Goal: Transaction & Acquisition: Purchase product/service

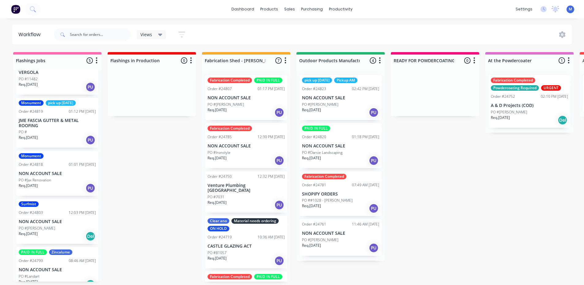
scroll to position [44, 0]
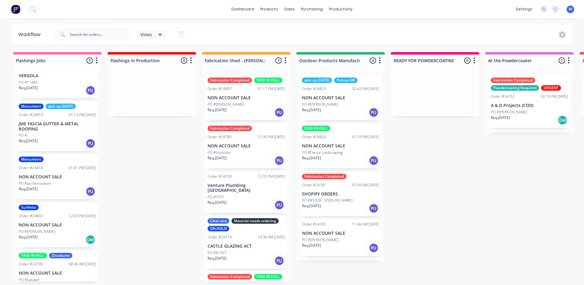
scroll to position [44, 0]
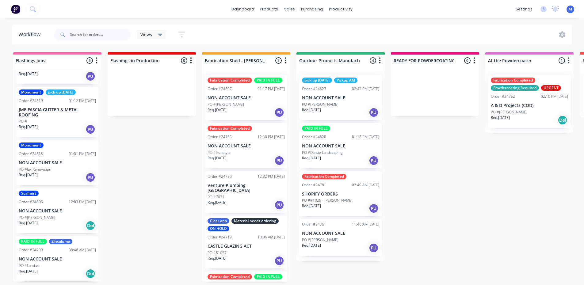
click at [50, 169] on p "PO #Jax Renovation" at bounding box center [35, 170] width 33 height 6
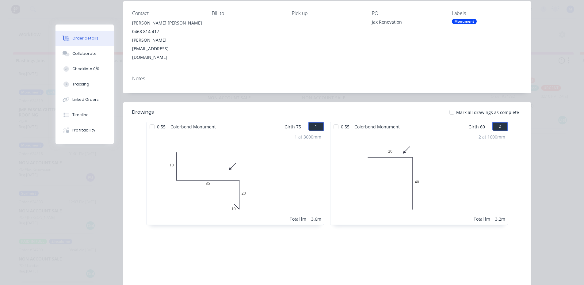
scroll to position [0, 0]
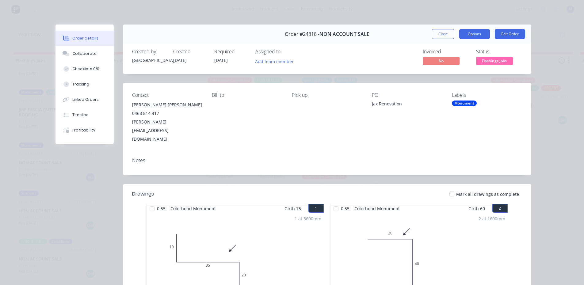
click at [475, 36] on button "Options" at bounding box center [474, 34] width 31 height 10
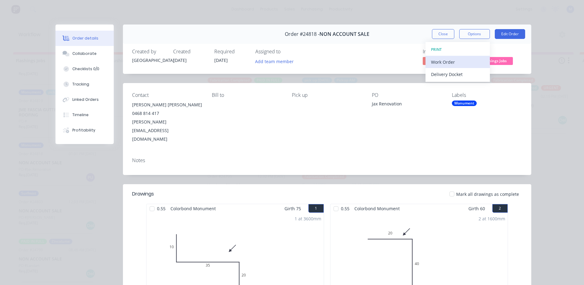
click at [453, 61] on div "Work Order" at bounding box center [457, 62] width 53 height 9
click at [451, 73] on div "Standard" at bounding box center [457, 74] width 53 height 9
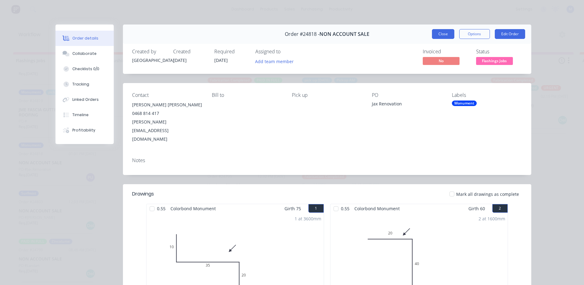
click at [442, 34] on button "Close" at bounding box center [443, 34] width 22 height 10
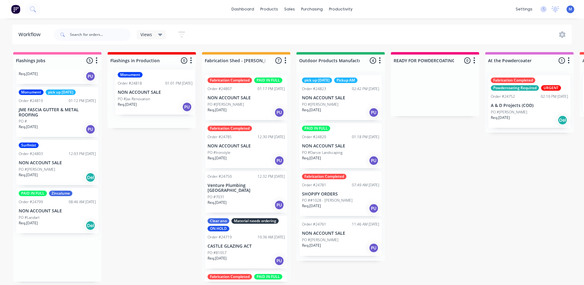
drag, startPoint x: 87, startPoint y: 125, endPoint x: 136, endPoint y: 99, distance: 55.5
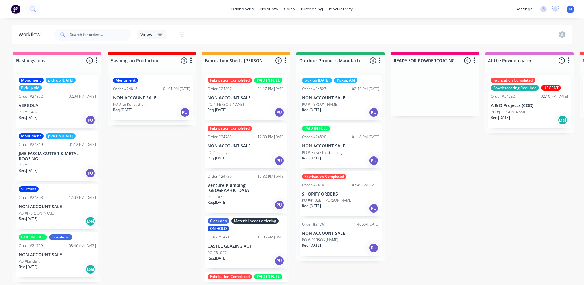
click at [61, 163] on div "PO #" at bounding box center [57, 166] width 77 height 6
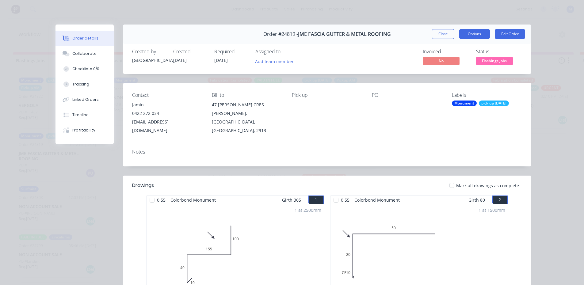
click at [465, 34] on button "Options" at bounding box center [474, 34] width 31 height 10
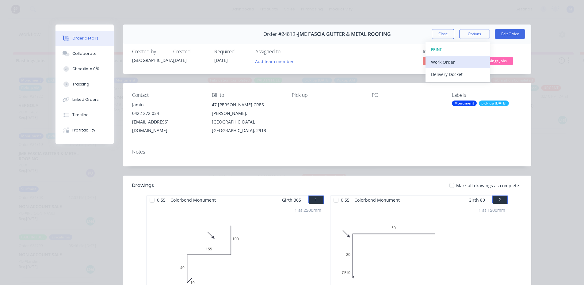
click at [447, 59] on div "Work Order" at bounding box center [457, 62] width 53 height 9
click at [449, 72] on div "Standard" at bounding box center [457, 74] width 53 height 9
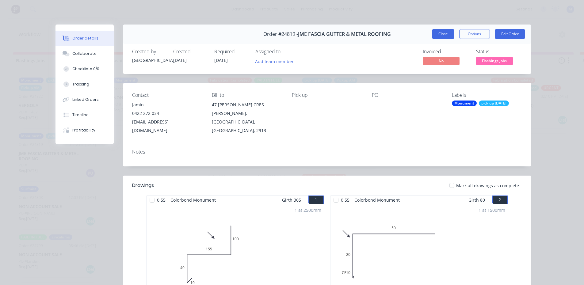
click at [442, 34] on button "Close" at bounding box center [443, 34] width 22 height 10
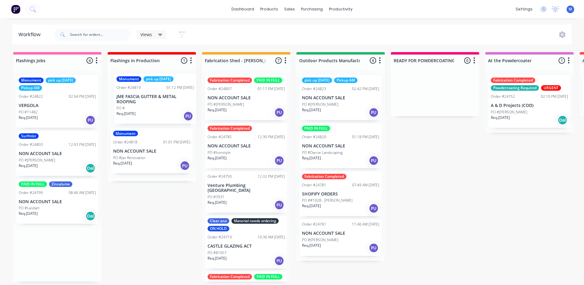
drag, startPoint x: 57, startPoint y: 169, endPoint x: 163, endPoint y: 108, distance: 121.6
click at [54, 113] on div "PO #11482" at bounding box center [57, 112] width 77 height 6
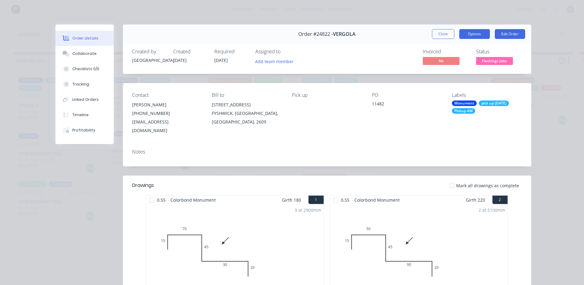
click at [468, 35] on button "Options" at bounding box center [474, 34] width 31 height 10
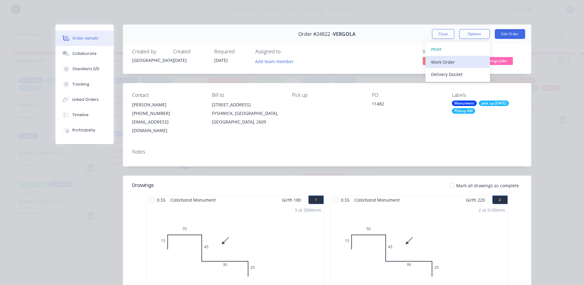
click at [469, 61] on div "Work Order" at bounding box center [457, 62] width 53 height 9
click at [463, 74] on div "Standard" at bounding box center [457, 74] width 53 height 9
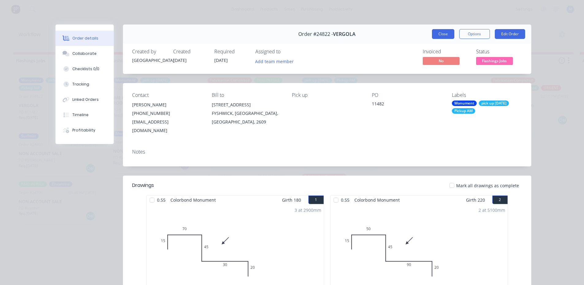
click at [440, 32] on button "Close" at bounding box center [443, 34] width 22 height 10
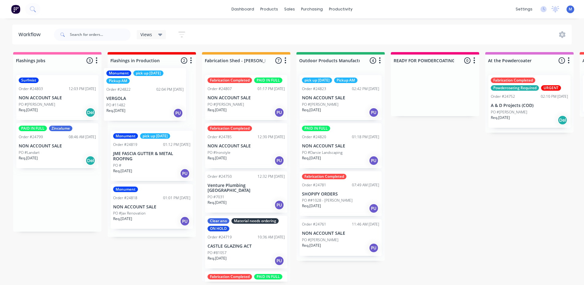
drag, startPoint x: 58, startPoint y: 103, endPoint x: 154, endPoint y: 98, distance: 95.8
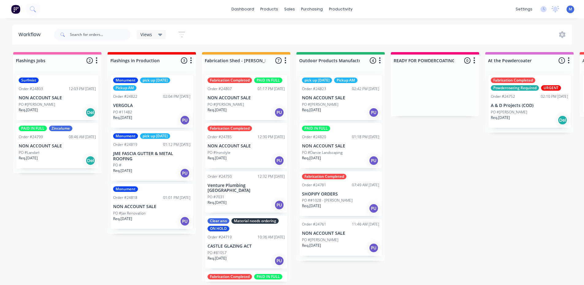
click at [62, 159] on div "Req. [DATE] Del" at bounding box center [57, 160] width 77 height 10
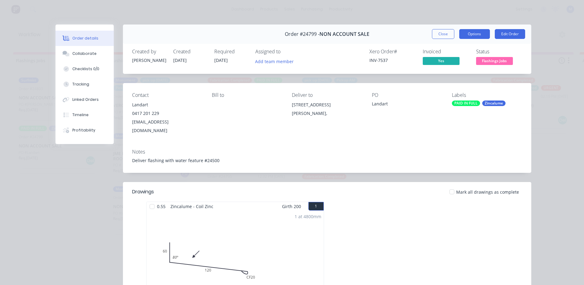
click at [477, 33] on button "Options" at bounding box center [474, 34] width 31 height 10
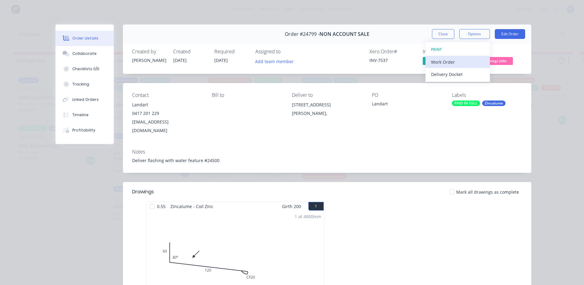
click at [457, 59] on div "Work Order" at bounding box center [457, 62] width 53 height 9
click at [453, 73] on div "Standard" at bounding box center [457, 74] width 53 height 9
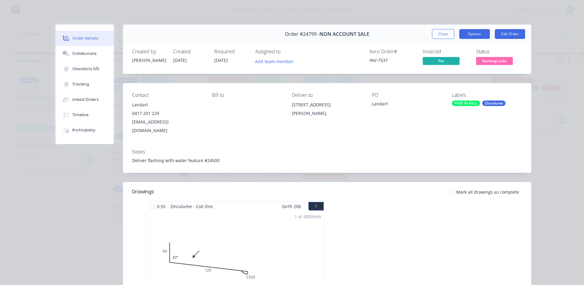
click at [469, 32] on button "Options" at bounding box center [474, 34] width 31 height 10
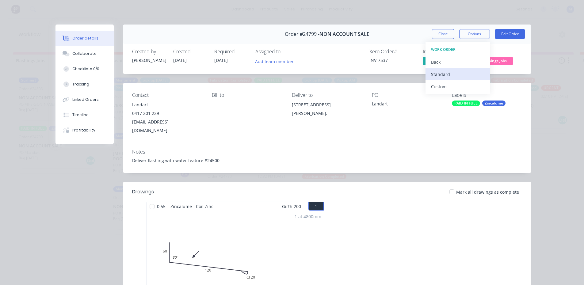
click at [452, 73] on div "Standard" at bounding box center [457, 74] width 53 height 9
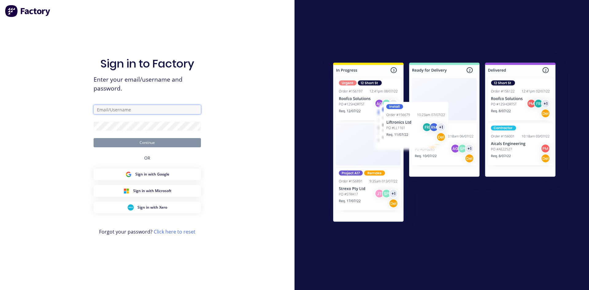
type input "[EMAIL_ADDRESS][DOMAIN_NAME]"
click at [156, 142] on button "Continue" at bounding box center [147, 142] width 107 height 9
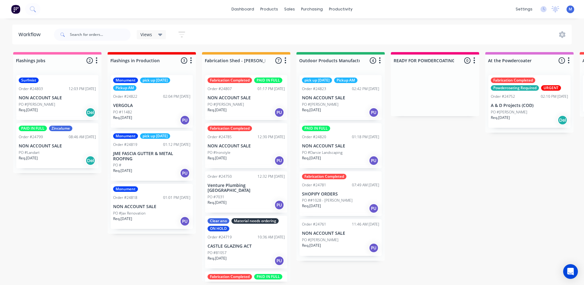
click at [38, 153] on p "PO #Landart" at bounding box center [29, 153] width 21 height 6
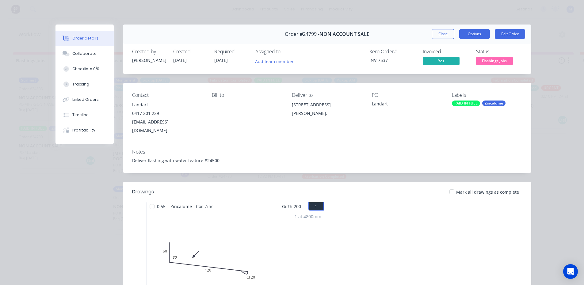
click at [474, 35] on button "Options" at bounding box center [474, 34] width 31 height 10
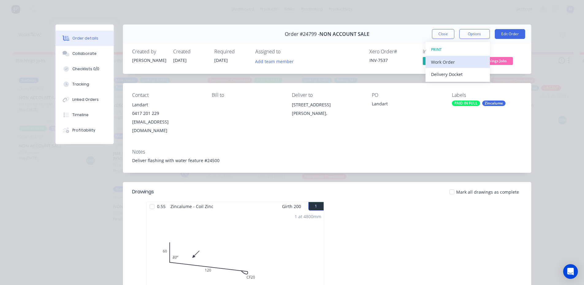
click at [457, 62] on div "Work Order" at bounding box center [457, 62] width 53 height 9
click at [455, 75] on div "Standard" at bounding box center [457, 74] width 53 height 9
click at [437, 33] on button "Close" at bounding box center [443, 34] width 22 height 10
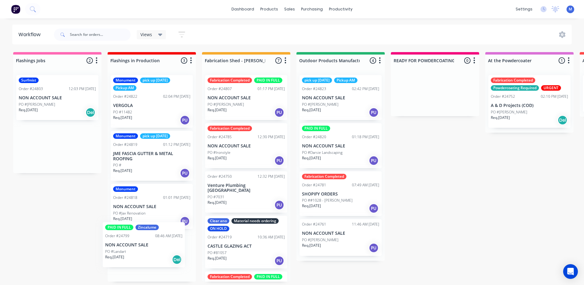
scroll to position [1, 0]
drag, startPoint x: 66, startPoint y: 159, endPoint x: 163, endPoint y: 259, distance: 139.4
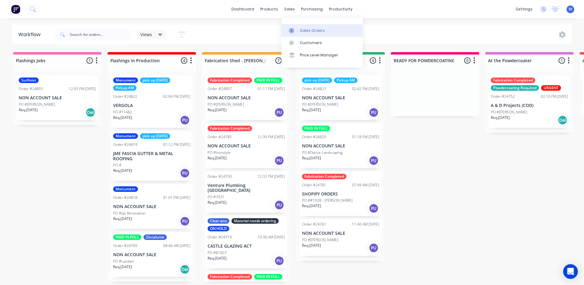
click at [312, 28] on div "Sales Orders" at bounding box center [312, 31] width 25 height 6
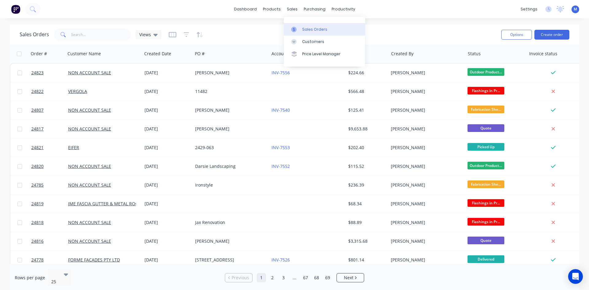
click at [309, 29] on div "Sales Orders" at bounding box center [314, 30] width 25 height 6
click at [301, 27] on link "Sales Orders" at bounding box center [324, 29] width 81 height 12
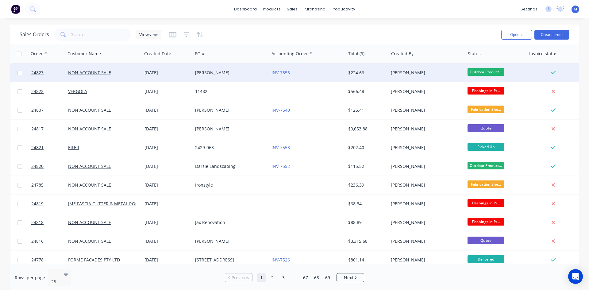
click at [220, 71] on div "[PERSON_NAME]" at bounding box center [229, 73] width 68 height 6
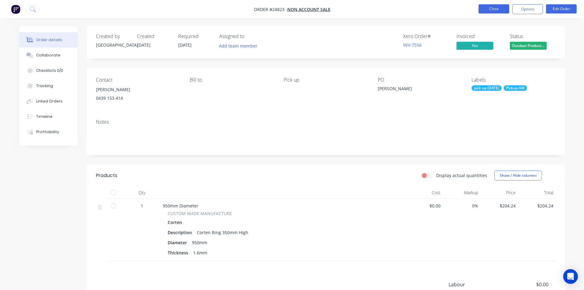
click at [494, 8] on button "Close" at bounding box center [494, 8] width 31 height 9
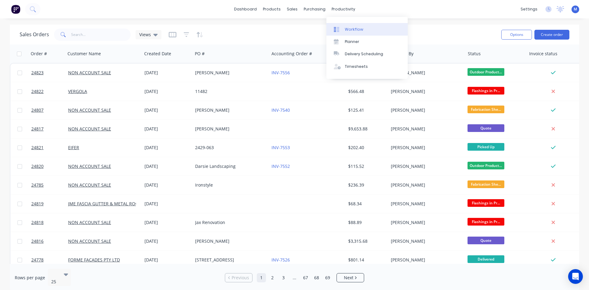
click at [362, 31] on link "Workflow" at bounding box center [366, 29] width 81 height 12
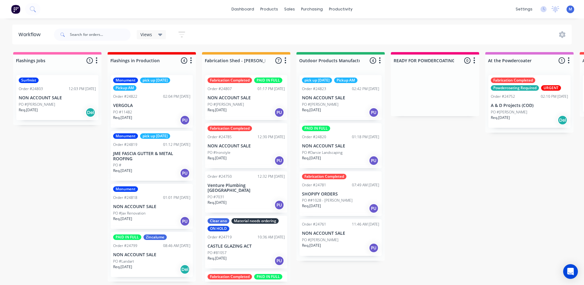
click at [343, 247] on div "Req. [DATE] PU" at bounding box center [340, 248] width 77 height 10
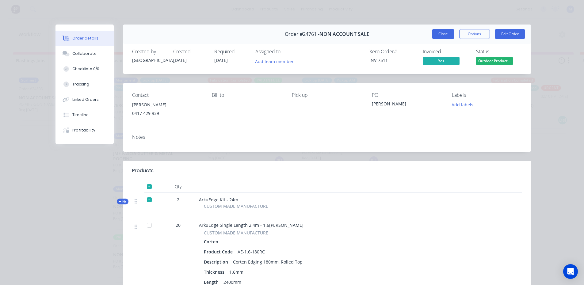
click at [445, 32] on button "Close" at bounding box center [443, 34] width 22 height 10
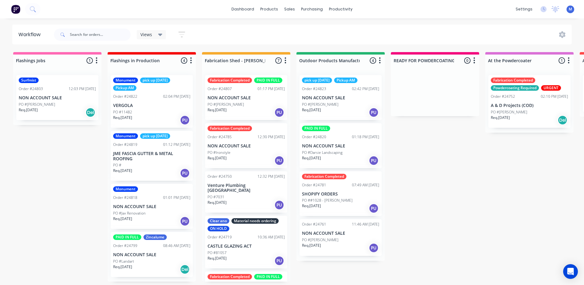
scroll to position [1, 0]
click at [340, 107] on div "Req. [DATE] PU" at bounding box center [340, 112] width 77 height 10
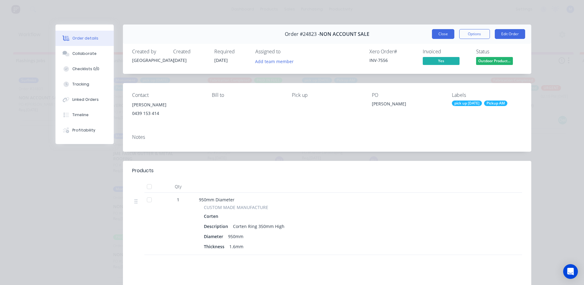
click at [444, 32] on button "Close" at bounding box center [443, 34] width 22 height 10
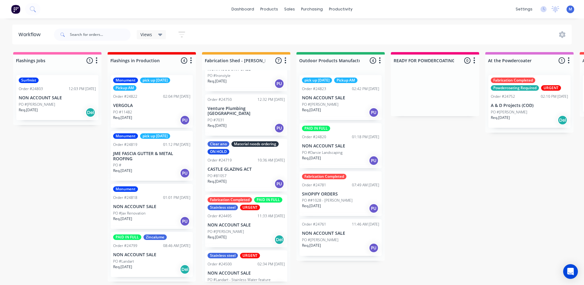
scroll to position [92, 0]
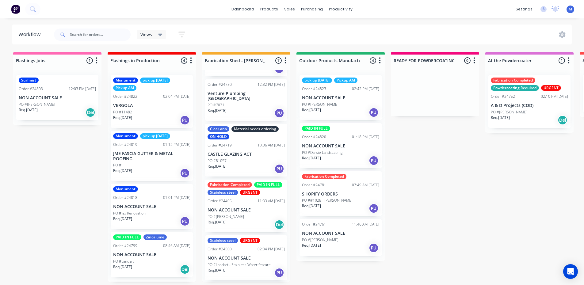
click at [244, 113] on div "Req. [DATE] PU" at bounding box center [246, 113] width 77 height 10
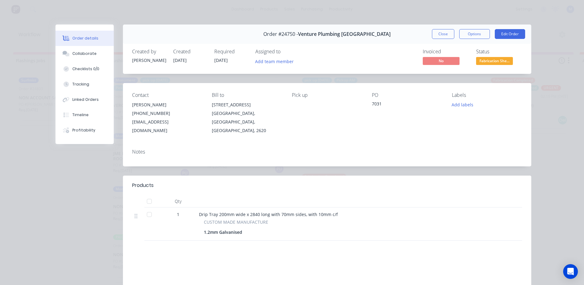
scroll to position [0, 0]
click at [438, 31] on button "Close" at bounding box center [443, 34] width 22 height 10
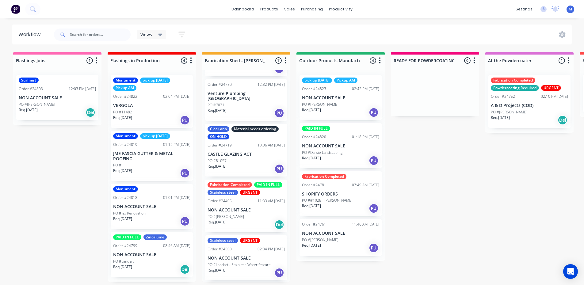
scroll to position [1, 0]
click at [326, 102] on div "PO #[PERSON_NAME]" at bounding box center [340, 105] width 77 height 6
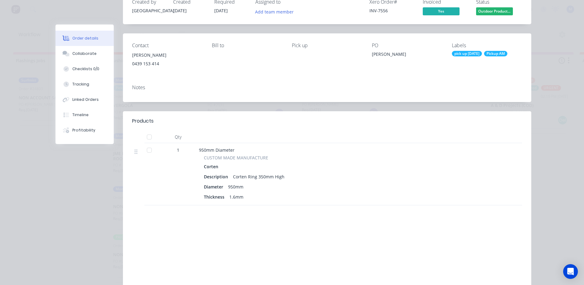
scroll to position [0, 0]
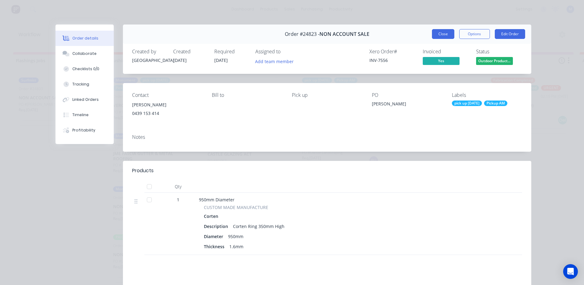
click at [444, 35] on button "Close" at bounding box center [443, 34] width 22 height 10
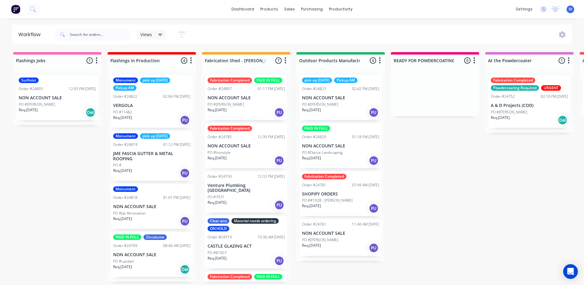
click at [237, 201] on div "Req. [DATE] PU" at bounding box center [246, 205] width 77 height 10
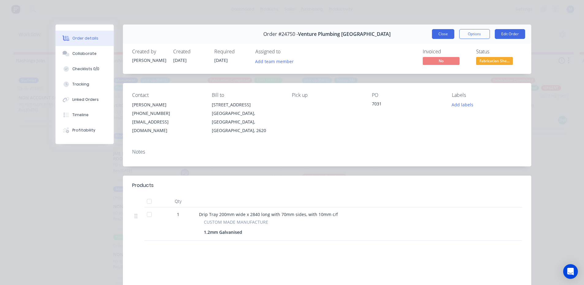
click at [440, 33] on button "Close" at bounding box center [443, 34] width 22 height 10
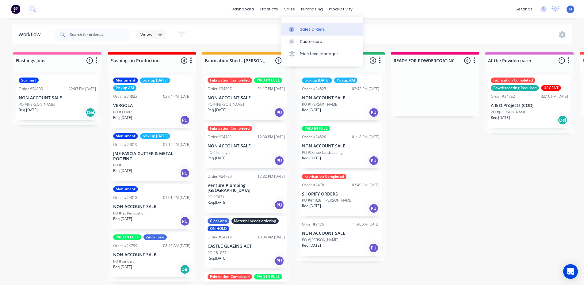
click at [311, 27] on div "Sales Orders" at bounding box center [312, 30] width 25 height 6
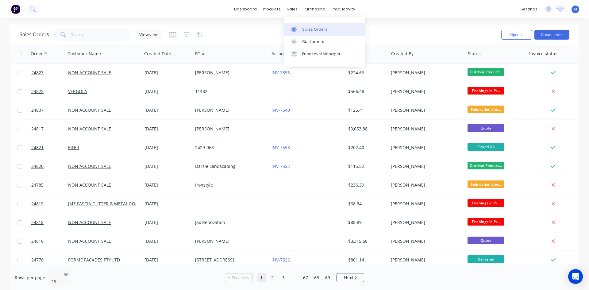
click at [316, 29] on div "Sales Orders" at bounding box center [314, 30] width 25 height 6
click at [313, 43] on div "Customers" at bounding box center [313, 42] width 22 height 6
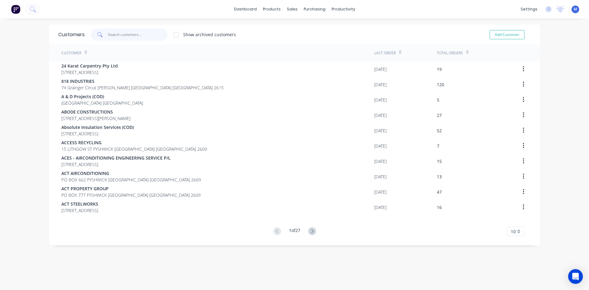
click at [135, 37] on input "text" at bounding box center [138, 35] width 60 height 12
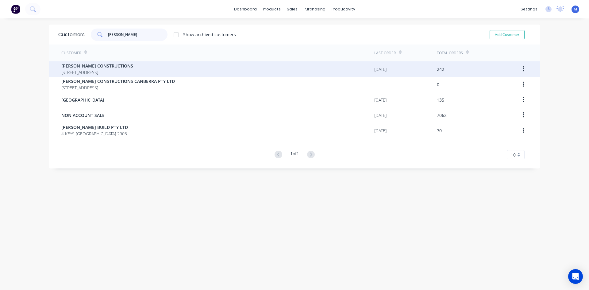
type input "[PERSON_NAME]"
click at [133, 68] on span "[PERSON_NAME] CONSTRUCTIONS" at bounding box center [97, 66] width 72 height 6
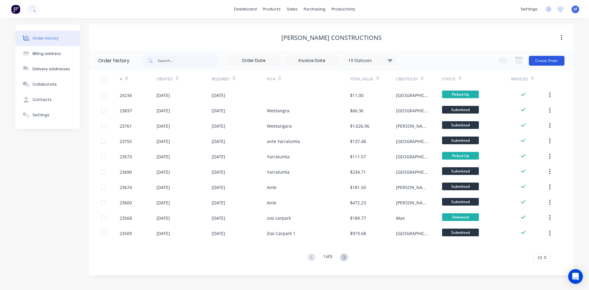
click at [549, 60] on button "Create Order" at bounding box center [547, 61] width 36 height 10
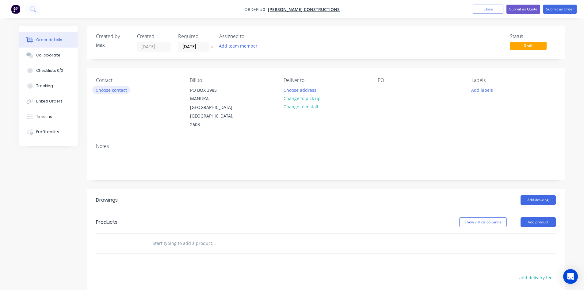
click at [106, 92] on button "Choose contact" at bounding box center [111, 90] width 38 height 8
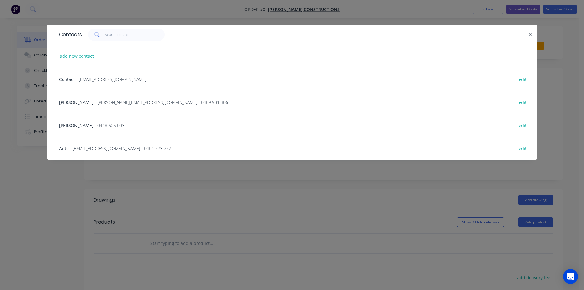
click at [75, 149] on span "- [EMAIL_ADDRESS][DOMAIN_NAME] - 0401 723 772" at bounding box center [120, 148] width 101 height 6
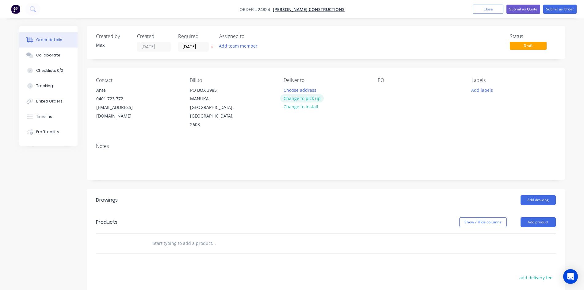
click at [308, 99] on button "Change to pick up" at bounding box center [302, 98] width 44 height 8
click at [381, 90] on div at bounding box center [383, 90] width 10 height 9
click at [541, 195] on button "Add drawing" at bounding box center [538, 200] width 35 height 10
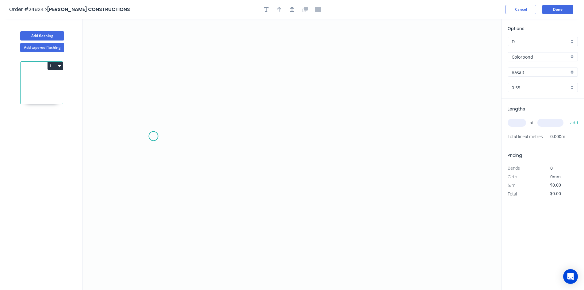
click at [197, 130] on icon "0" at bounding box center [292, 154] width 419 height 271
click at [393, 130] on icon "0" at bounding box center [292, 154] width 419 height 271
click at [297, 140] on rect at bounding box center [295, 137] width 12 height 9
click at [574, 42] on div "D" at bounding box center [543, 41] width 70 height 9
type input "$10.51"
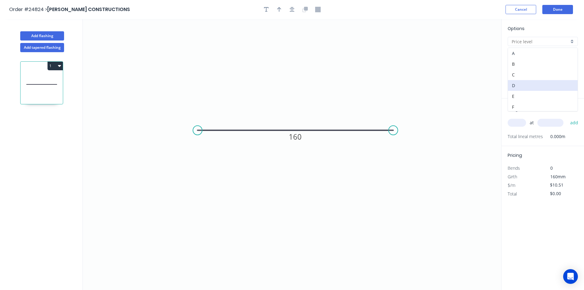
click at [542, 54] on div "A" at bounding box center [543, 53] width 70 height 11
type input "A"
type input "$19.11"
click at [550, 58] on input "Colorbond" at bounding box center [540, 57] width 57 height 6
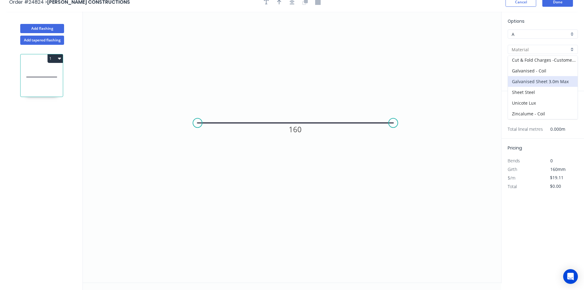
scroll to position [11, 0]
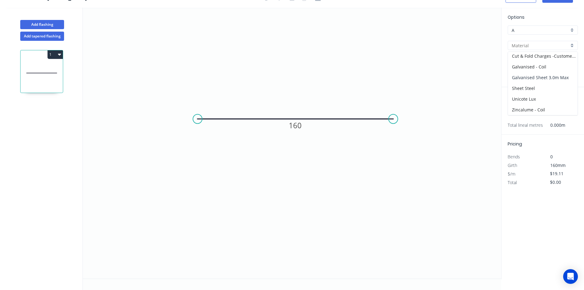
click at [548, 78] on div "Galvanised Sheet 3.0m Max" at bounding box center [543, 77] width 70 height 11
type input "Galvanised Sheet 3.0m Max"
type input "Galvanised"
type input "1.5"
type input "$21.15"
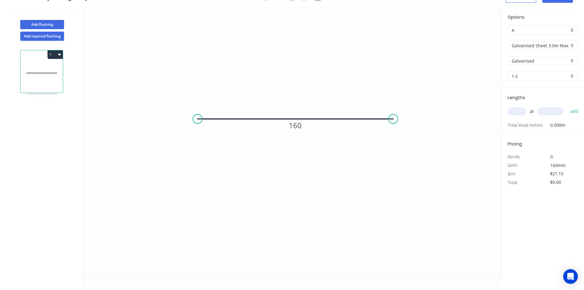
click at [515, 112] on input "text" at bounding box center [517, 111] width 18 height 8
type input "1"
type input "1500"
click at [567, 106] on button "add" at bounding box center [574, 111] width 14 height 10
type input "$31.73"
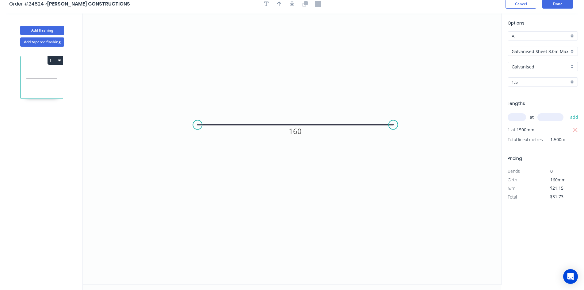
scroll to position [0, 0]
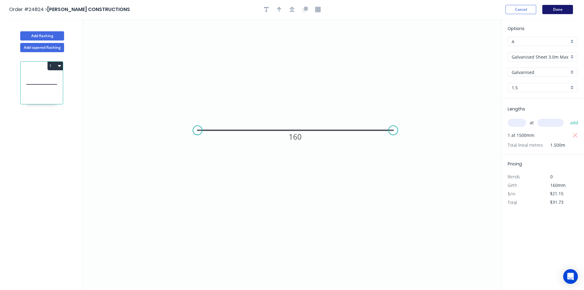
click at [560, 9] on button "Done" at bounding box center [557, 9] width 31 height 9
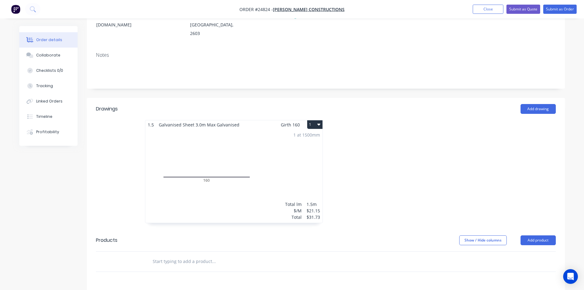
scroll to position [92, 0]
click at [311, 119] on button "1" at bounding box center [314, 123] width 15 height 9
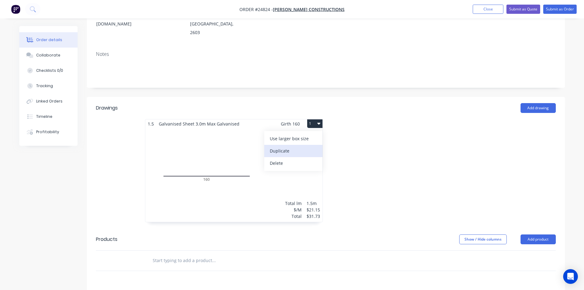
click at [298, 146] on div "Duplicate" at bounding box center [293, 150] width 47 height 9
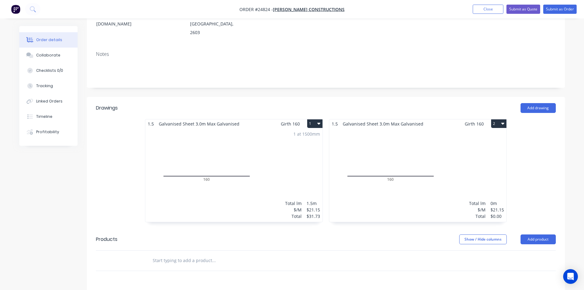
click at [430, 149] on div "Total lm $/M Total 0m $21.15 $0.00" at bounding box center [417, 175] width 177 height 94
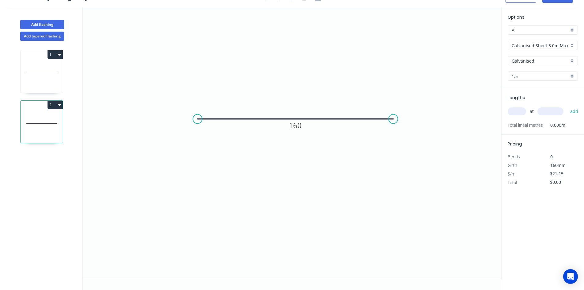
scroll to position [11, 0]
click at [199, 119] on circle at bounding box center [197, 118] width 9 height 9
click at [198, 266] on icon "0 160" at bounding box center [292, 143] width 419 height 271
click at [186, 189] on rect at bounding box center [188, 189] width 12 height 9
type input "$36.45"
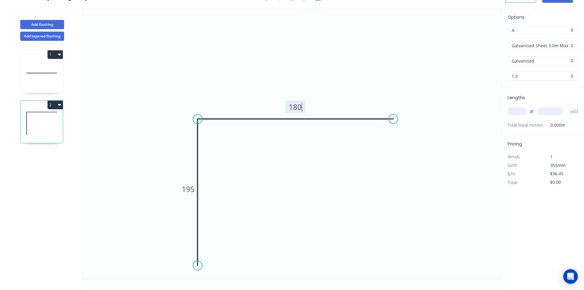
click at [137, 105] on icon "0 195 180" at bounding box center [292, 143] width 419 height 271
click at [518, 110] on input "text" at bounding box center [517, 111] width 18 height 8
type input "1"
type input "1260"
click at [567, 106] on button "add" at bounding box center [574, 111] width 14 height 10
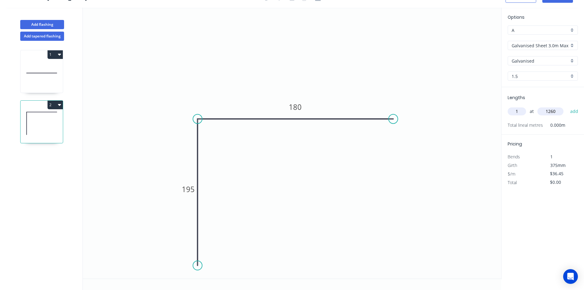
type input "$45.93"
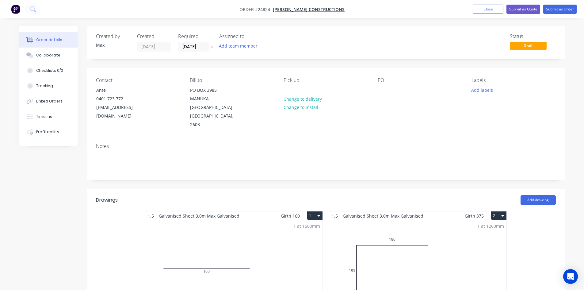
scroll to position [153, 0]
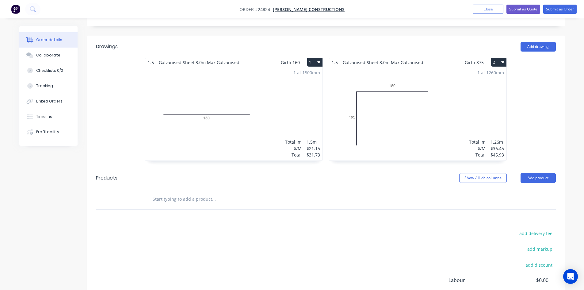
click at [495, 58] on button "2" at bounding box center [498, 62] width 15 height 9
click at [474, 85] on div "Duplicate" at bounding box center [477, 89] width 47 height 9
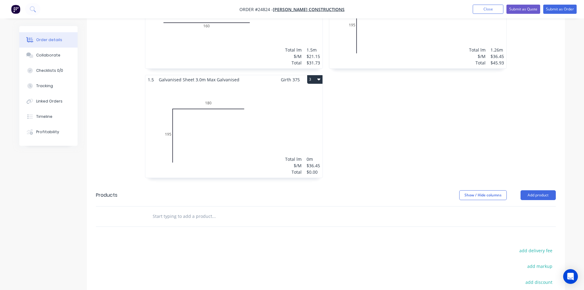
click at [217, 123] on div "Total lm $/M Total 0m $36.45 $0.00" at bounding box center [233, 131] width 177 height 94
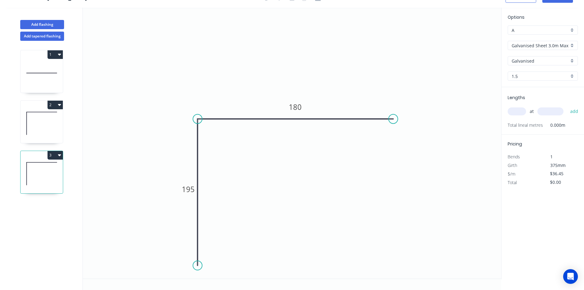
scroll to position [11, 0]
click at [189, 189] on tspan "195" at bounding box center [188, 189] width 13 height 10
click at [128, 126] on icon "0 205 180" at bounding box center [292, 143] width 419 height 271
click at [519, 109] on input "text" at bounding box center [517, 111] width 18 height 8
type input "1"
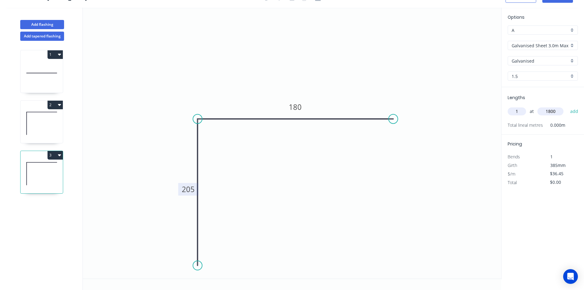
type input "1800"
click at [567, 106] on button "add" at bounding box center [574, 111] width 14 height 10
type input "$65.61"
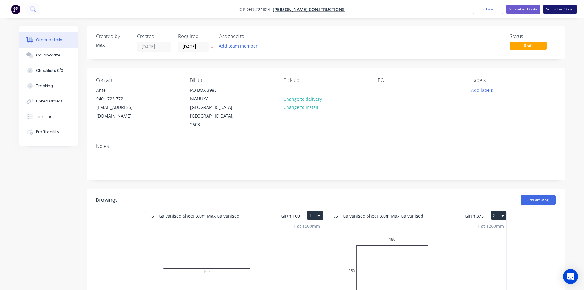
click at [567, 10] on button "Submit as Order" at bounding box center [559, 9] width 33 height 9
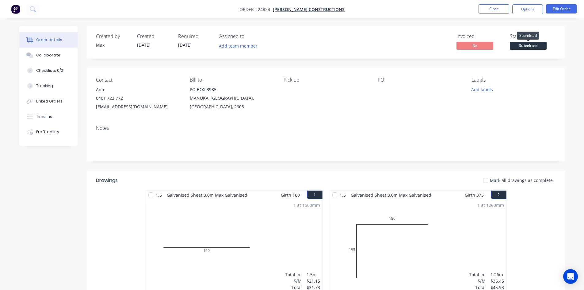
click at [529, 46] on span "Submitted" at bounding box center [528, 46] width 37 height 8
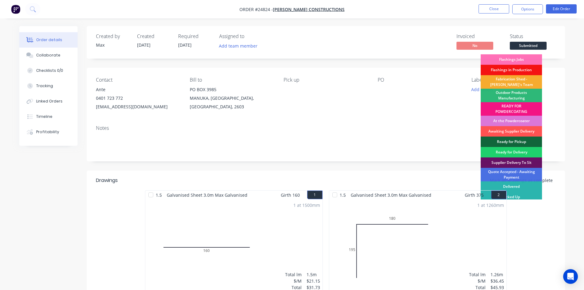
click at [522, 78] on div "Fabrication Shed - [PERSON_NAME]'s Team" at bounding box center [511, 81] width 61 height 13
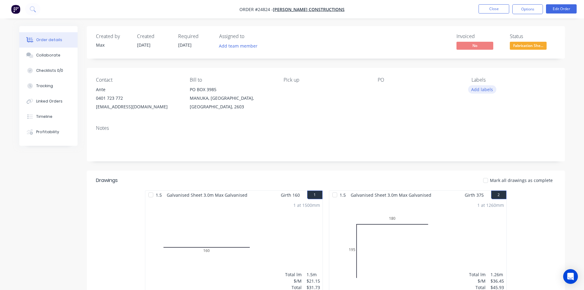
click at [478, 89] on button "Add labels" at bounding box center [482, 89] width 28 height 8
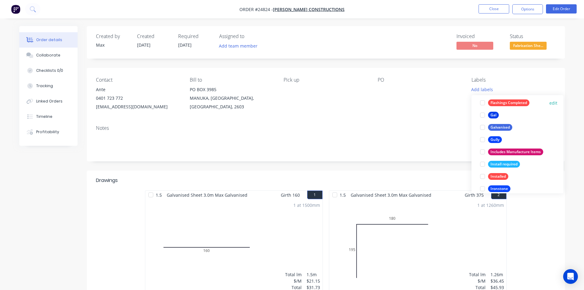
scroll to position [613, 0]
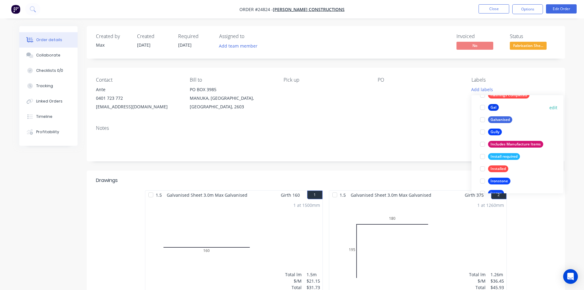
click at [481, 109] on div at bounding box center [483, 107] width 12 height 12
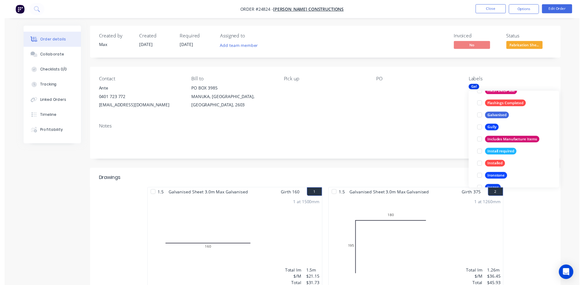
scroll to position [37, 0]
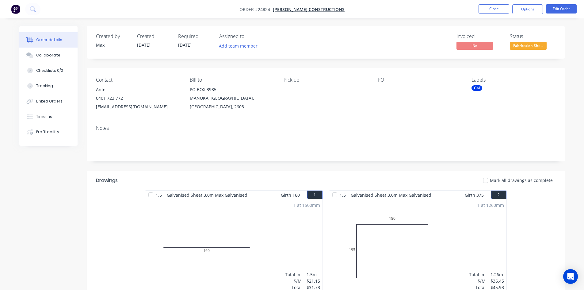
click at [428, 112] on div "Contact Ante [PHONE_NUMBER] [EMAIL_ADDRESS][DOMAIN_NAME] Bill to [STREET_ADDRES…" at bounding box center [326, 94] width 478 height 52
click at [498, 10] on button "Close" at bounding box center [494, 8] width 31 height 9
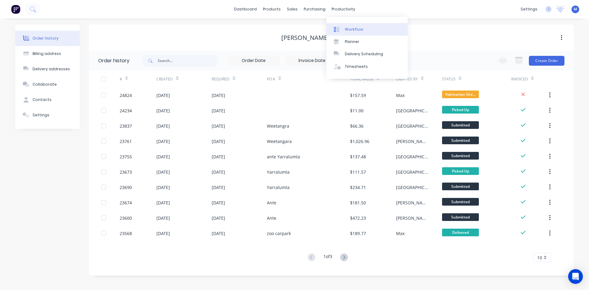
click at [357, 27] on div "Workflow" at bounding box center [354, 30] width 18 height 6
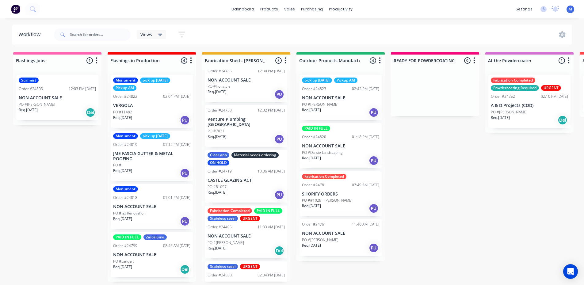
scroll to position [189, 0]
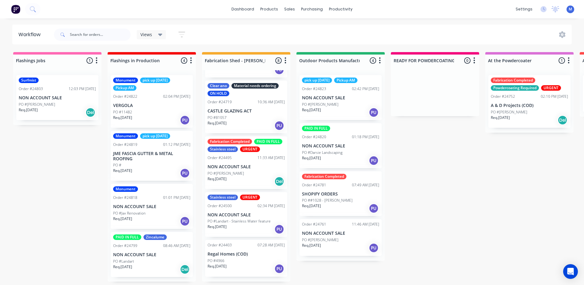
click at [233, 264] on div "PO #4966" at bounding box center [246, 261] width 77 height 6
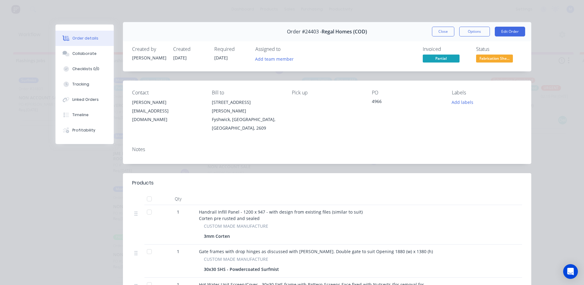
scroll to position [0, 0]
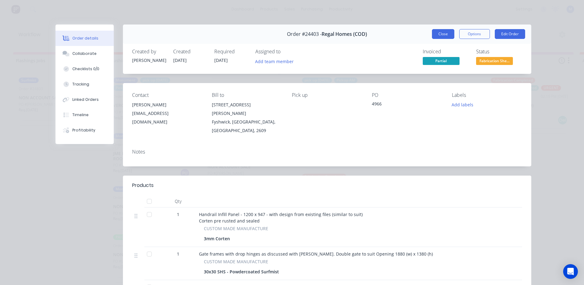
click at [437, 35] on button "Close" at bounding box center [443, 34] width 22 height 10
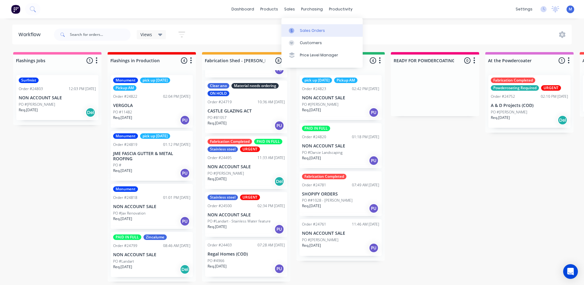
click at [311, 31] on div "Sales Orders" at bounding box center [312, 31] width 25 height 6
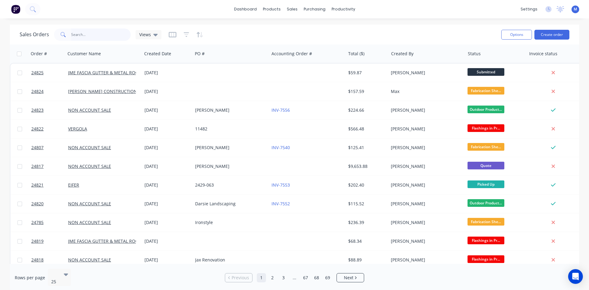
click at [103, 33] on input "text" at bounding box center [101, 35] width 60 height 12
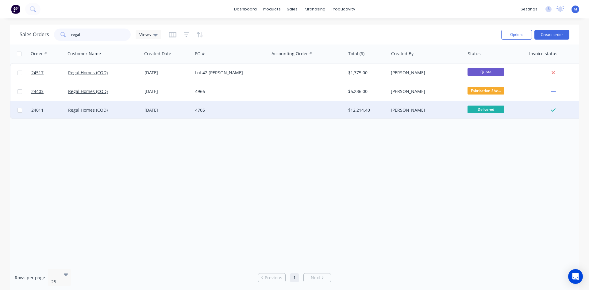
type input "regal"
click at [266, 107] on div "4705" at bounding box center [231, 110] width 76 height 18
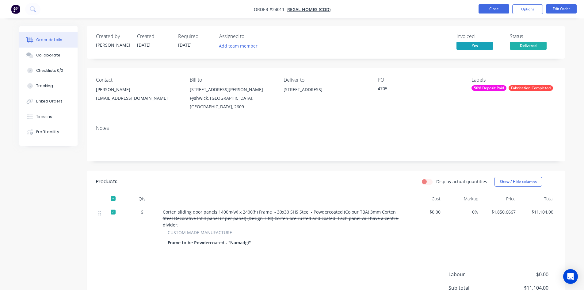
click at [483, 10] on button "Close" at bounding box center [494, 8] width 31 height 9
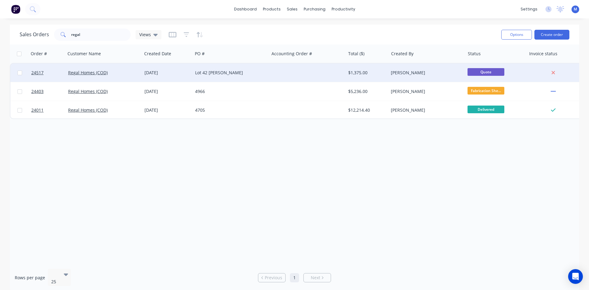
click at [231, 73] on div "Lot 42 [PERSON_NAME]" at bounding box center [229, 73] width 68 height 6
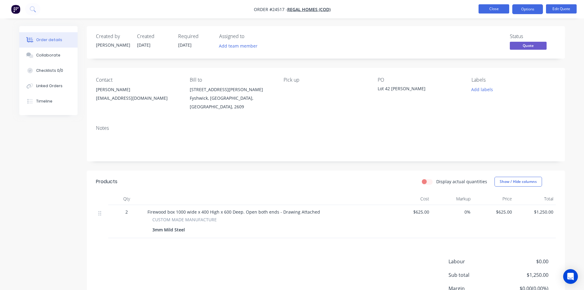
click at [488, 6] on button "Close" at bounding box center [494, 8] width 31 height 9
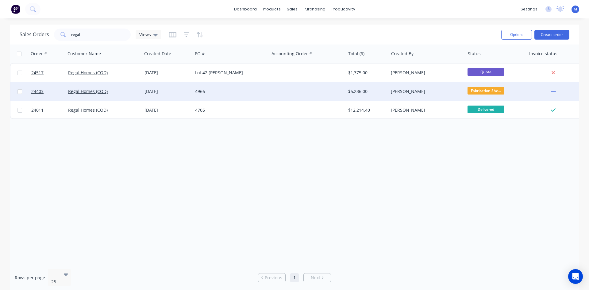
click at [241, 93] on div "4966" at bounding box center [229, 91] width 68 height 6
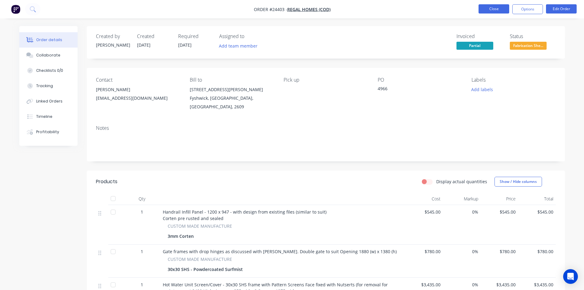
click at [496, 9] on button "Close" at bounding box center [494, 8] width 31 height 9
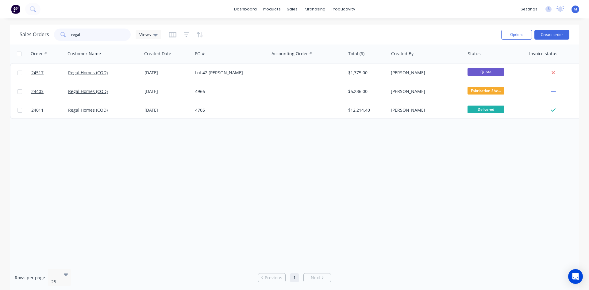
drag, startPoint x: 69, startPoint y: 33, endPoint x: 51, endPoint y: 35, distance: 18.0
click at [51, 35] on div "Sales Orders regal Views" at bounding box center [91, 35] width 142 height 12
